Goal: Check status

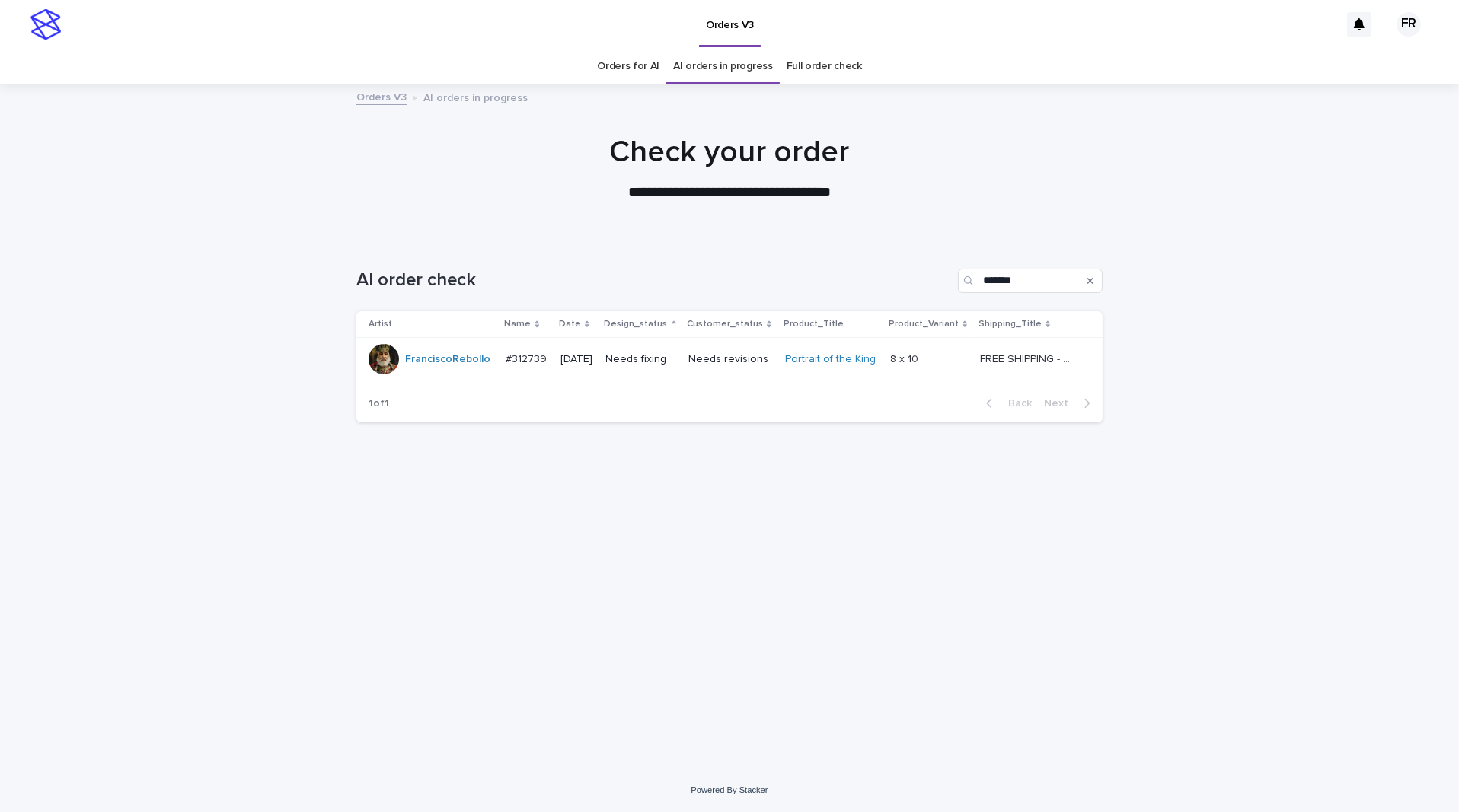
click at [711, 348] on div "Needs revisions" at bounding box center [730, 359] width 83 height 25
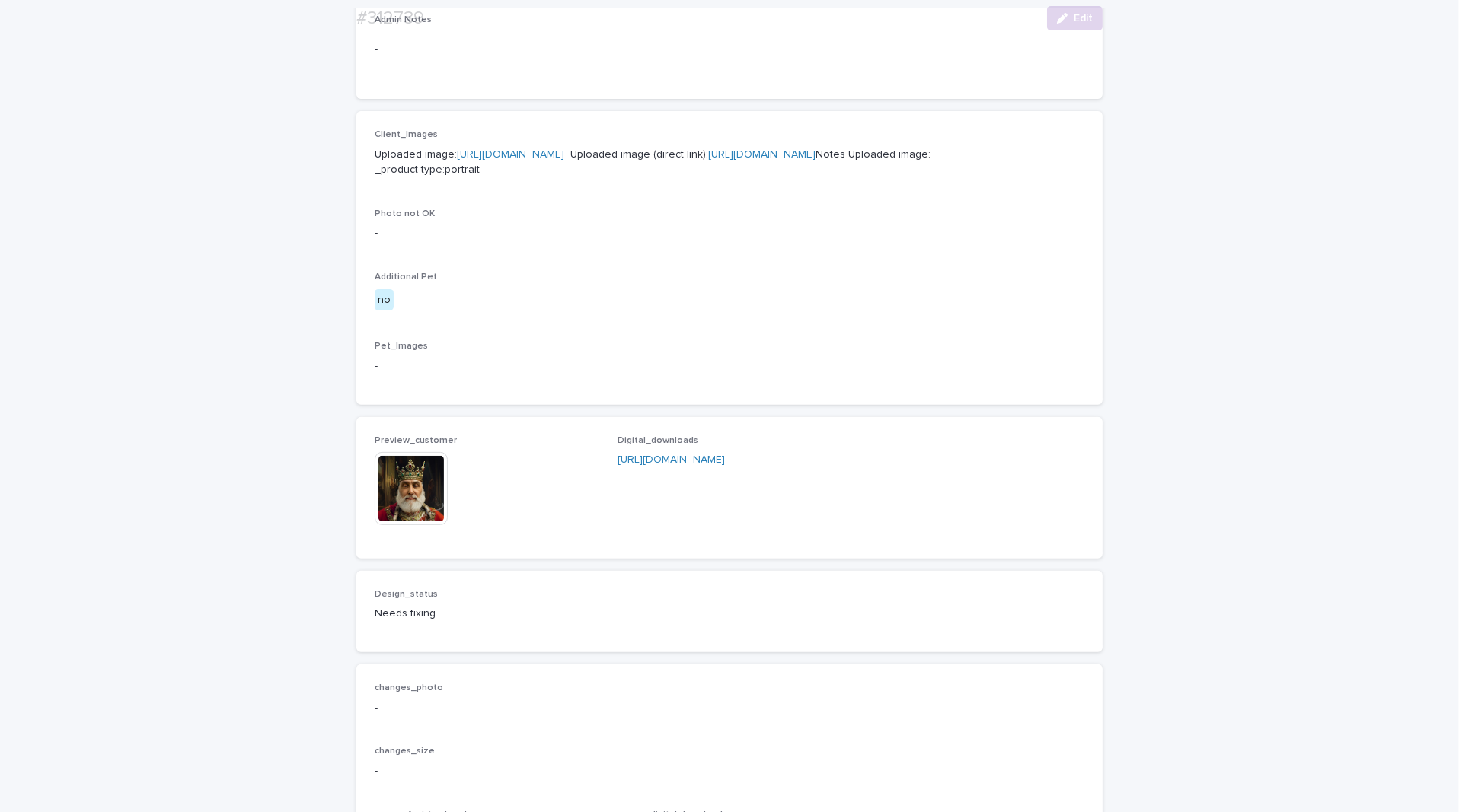
scroll to position [609, 0]
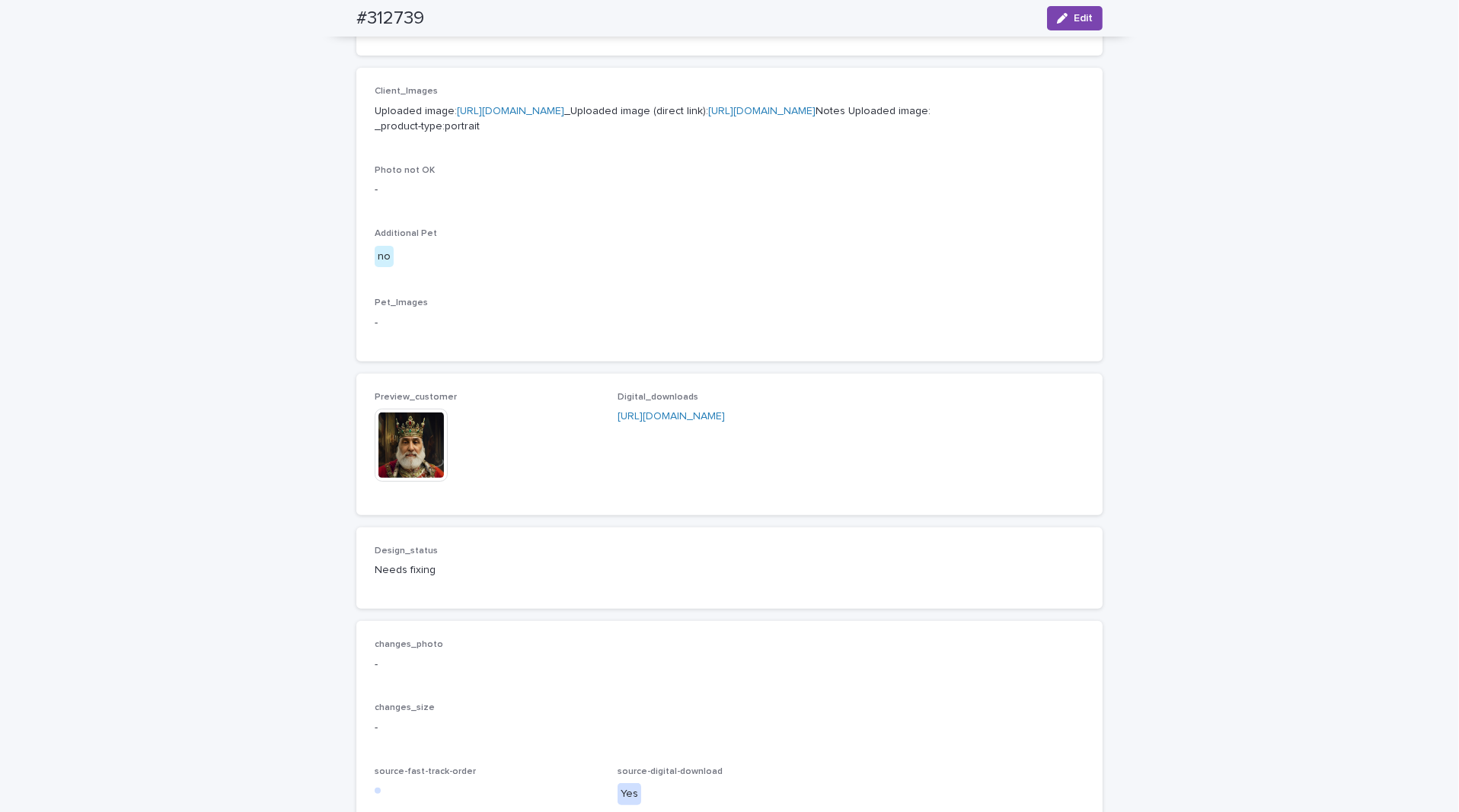
click at [402, 482] on img at bounding box center [412, 445] width 73 height 73
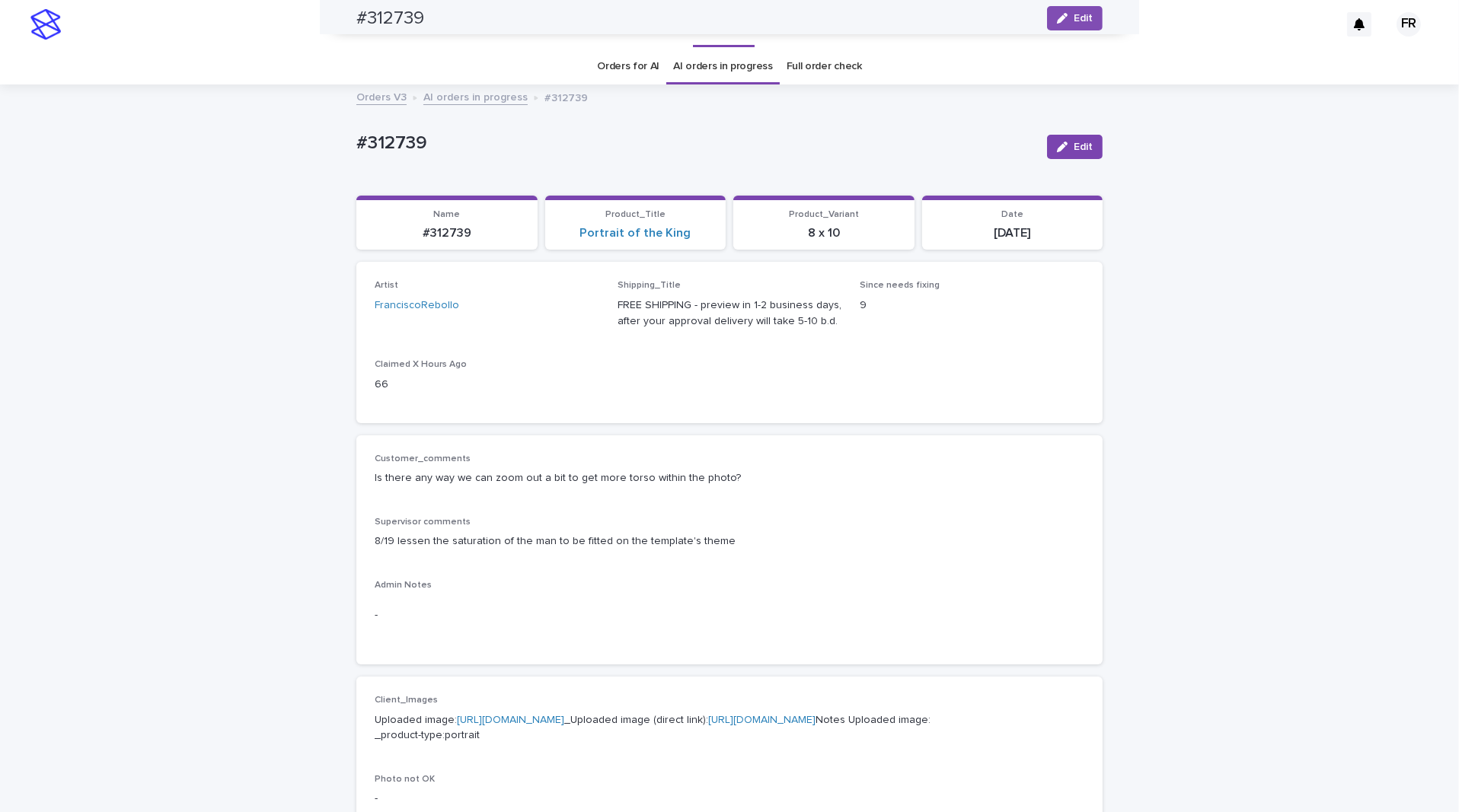
scroll to position [0, 0]
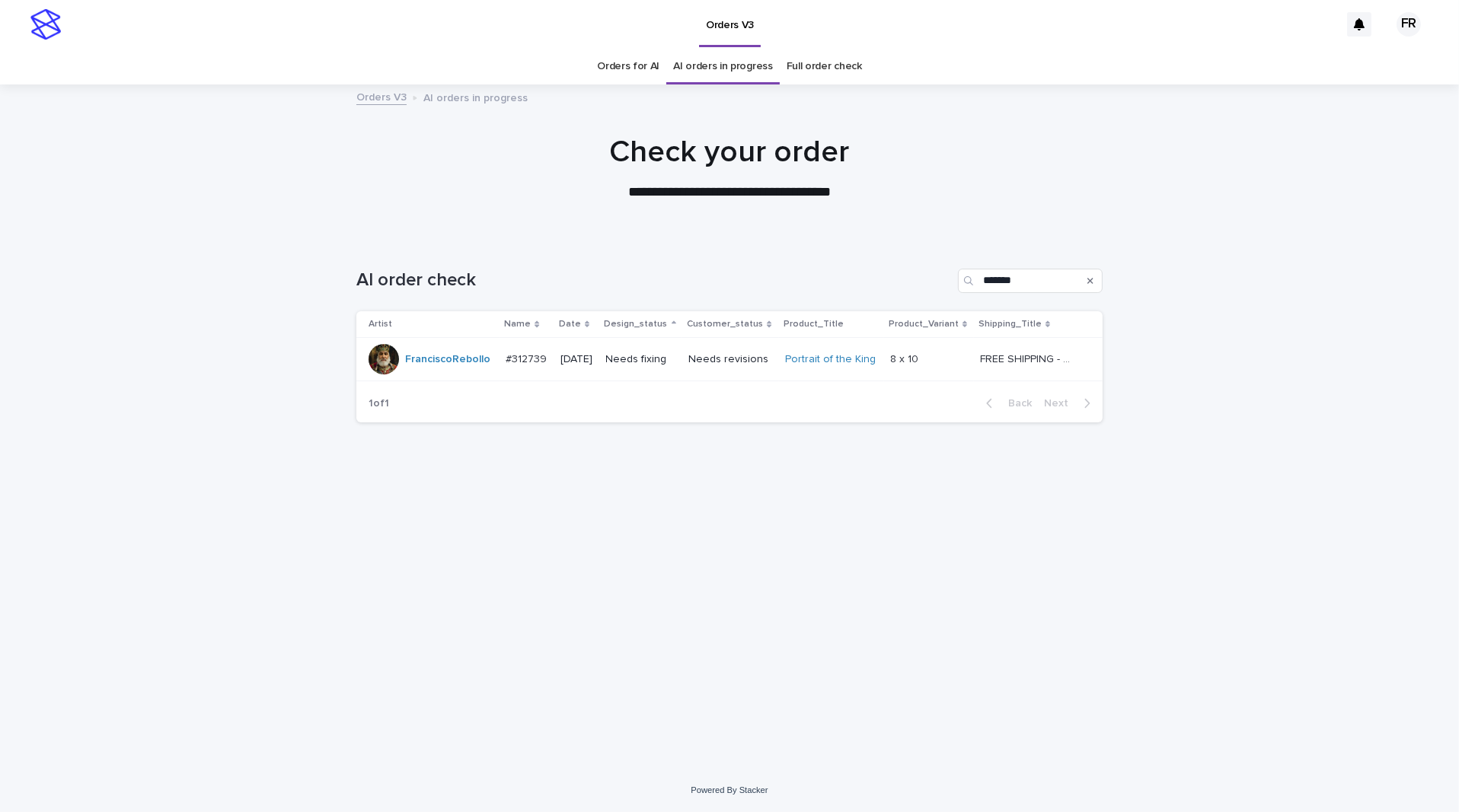
click at [935, 369] on div "8 x 10 8 x 10" at bounding box center [928, 359] width 78 height 25
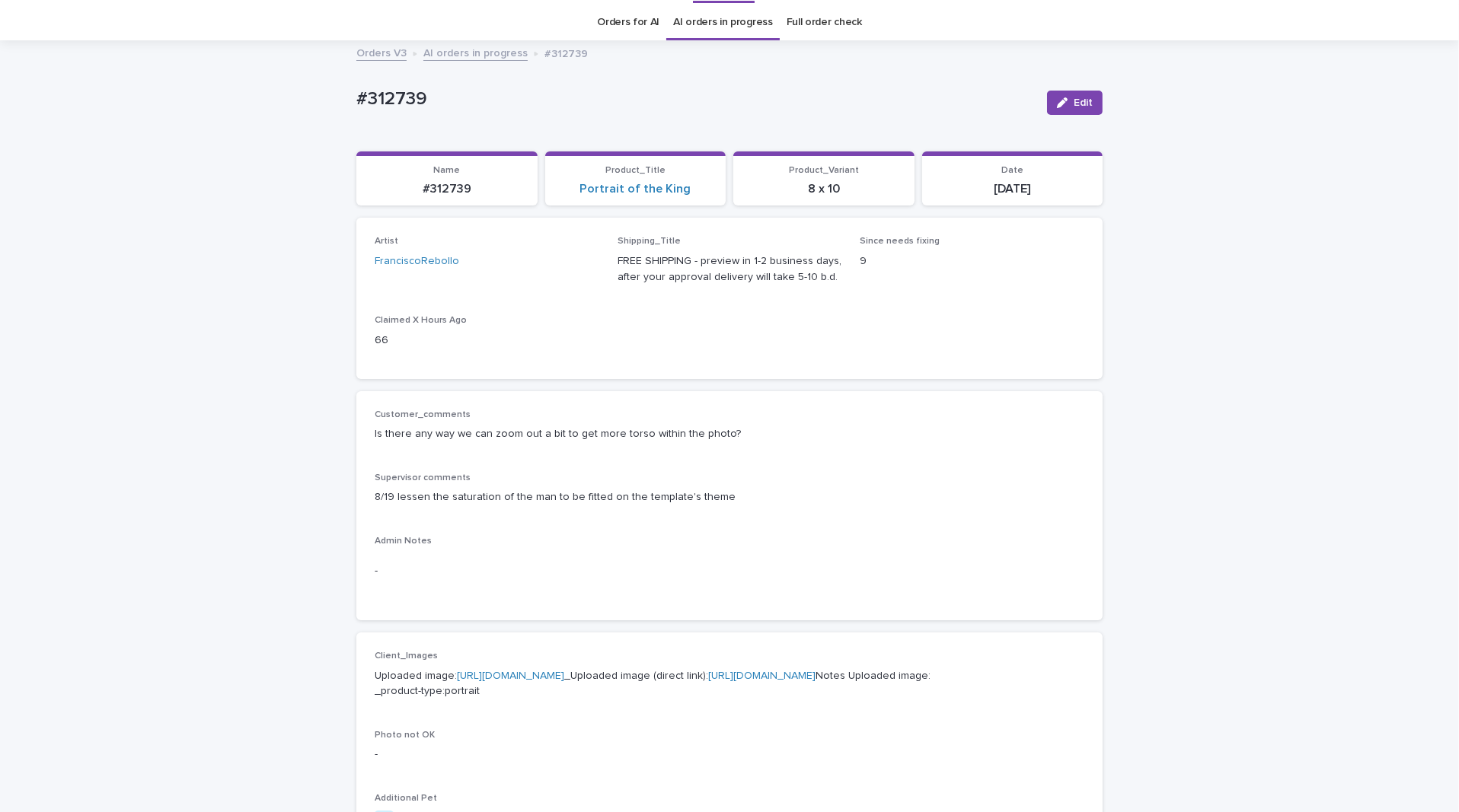
scroll to position [48, 0]
